Goal: Transaction & Acquisition: Obtain resource

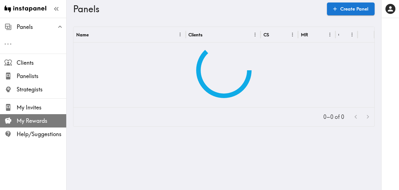
click at [45, 121] on span "My Rewards" at bounding box center [42, 121] width 50 height 8
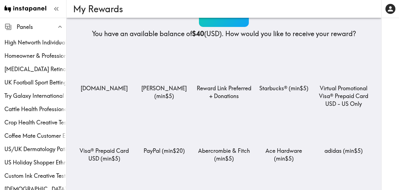
scroll to position [50, 0]
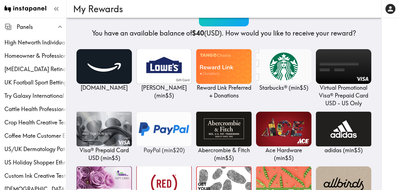
click at [163, 131] on img at bounding box center [163, 128] width 55 height 35
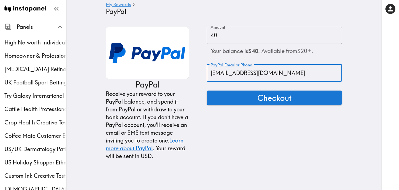
click at [250, 74] on input "[EMAIL_ADDRESS][DOMAIN_NAME]" at bounding box center [274, 72] width 135 height 17
click at [214, 74] on input "[EMAIL_ADDRESS][DOMAIN_NAME]" at bounding box center [274, 72] width 135 height 17
click at [223, 74] on input "[EMAIL_ADDRESS][DOMAIN_NAME]" at bounding box center [274, 72] width 135 height 17
type input "[EMAIL_ADDRESS][DOMAIN_NAME]"
click at [237, 93] on button "Checkout" at bounding box center [274, 97] width 135 height 14
